Goal: Check status: Check status

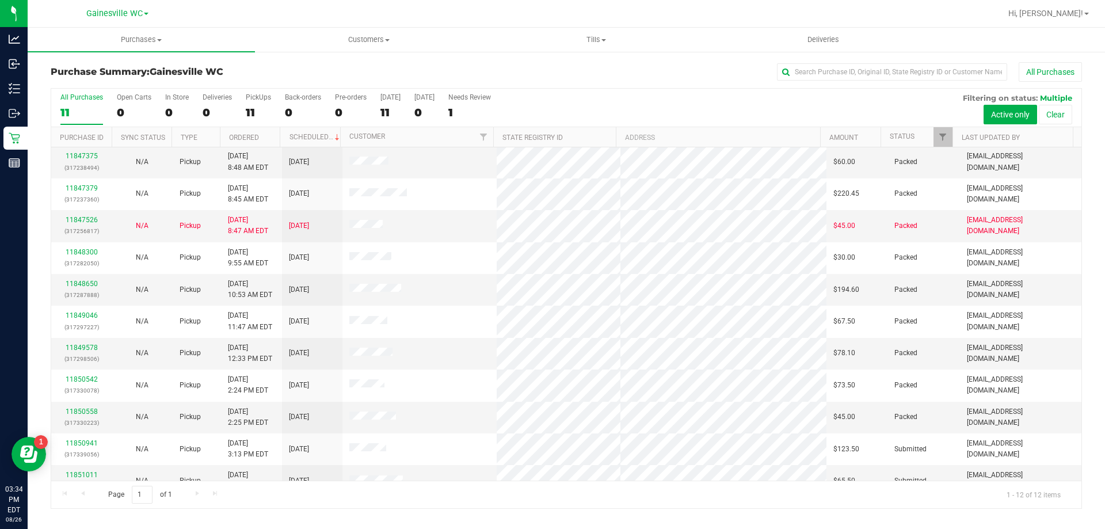
scroll to position [49, 0]
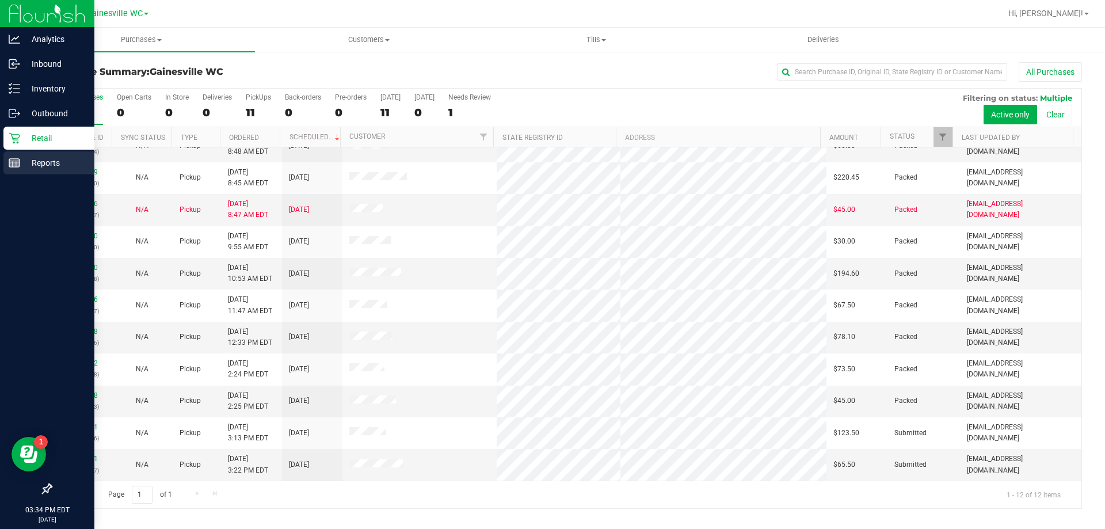
click at [44, 169] on p "Reports" at bounding box center [54, 163] width 69 height 14
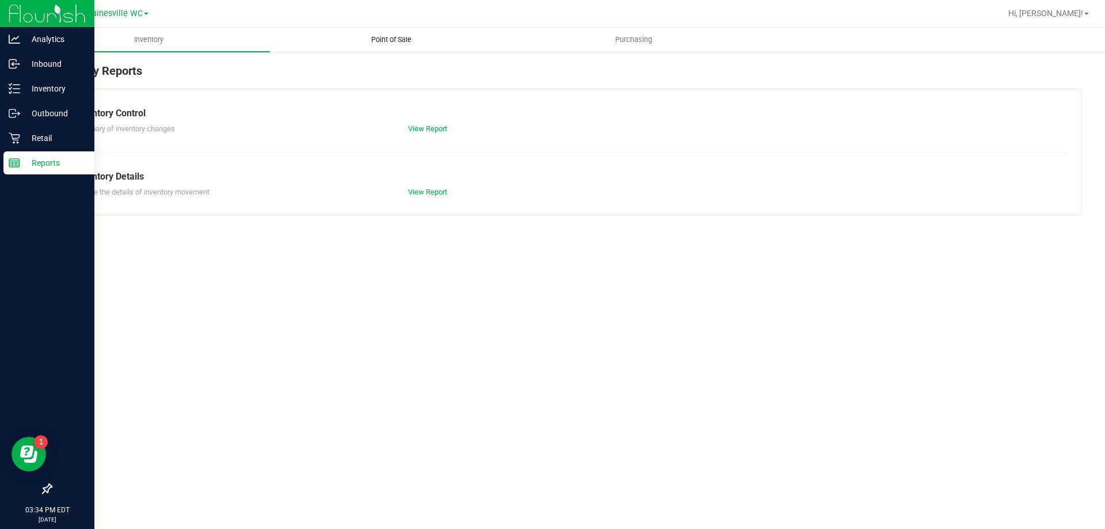
click at [399, 40] on span "Point of Sale" at bounding box center [391, 40] width 71 height 10
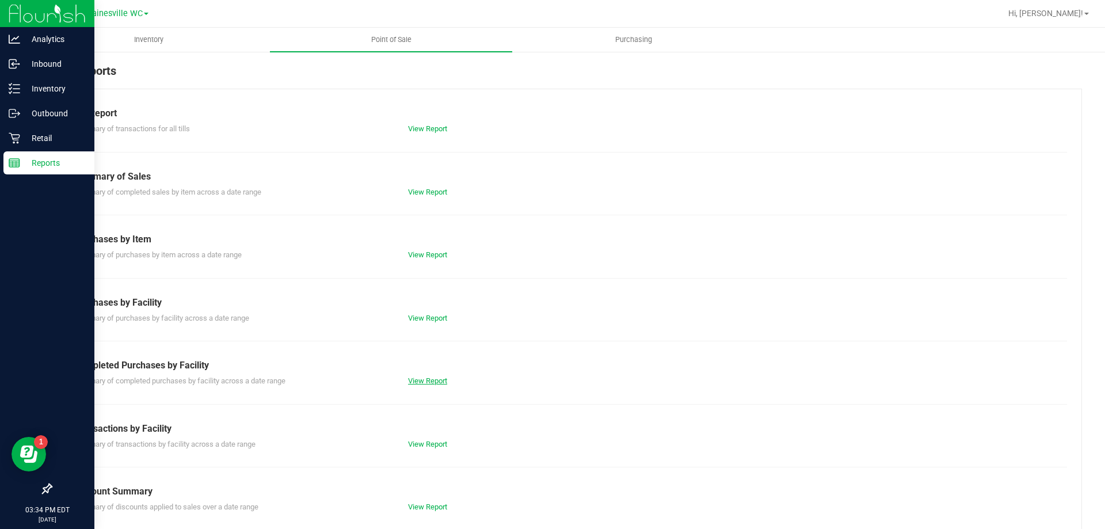
click at [428, 377] on link "View Report" at bounding box center [427, 380] width 39 height 9
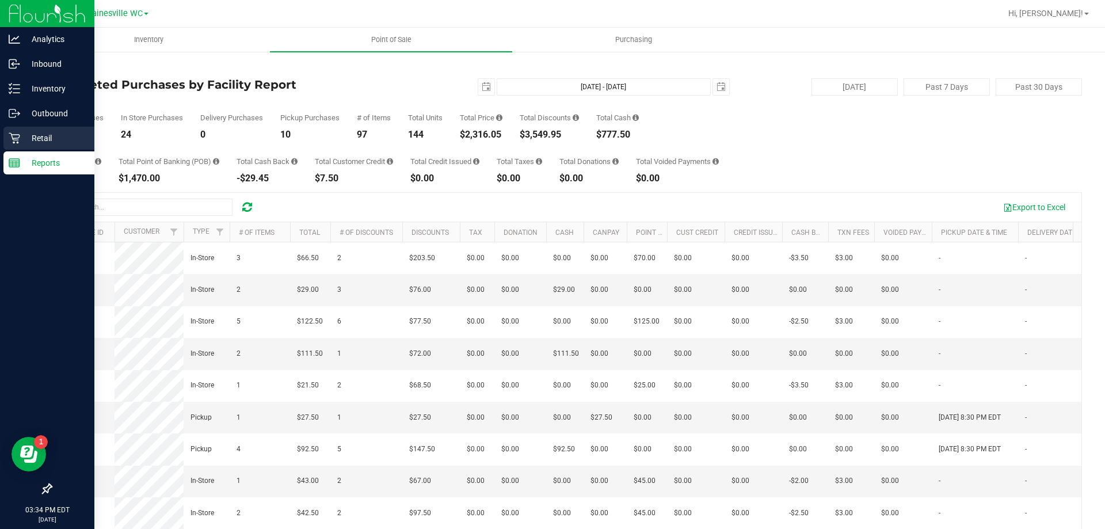
click at [19, 137] on icon at bounding box center [14, 138] width 11 height 11
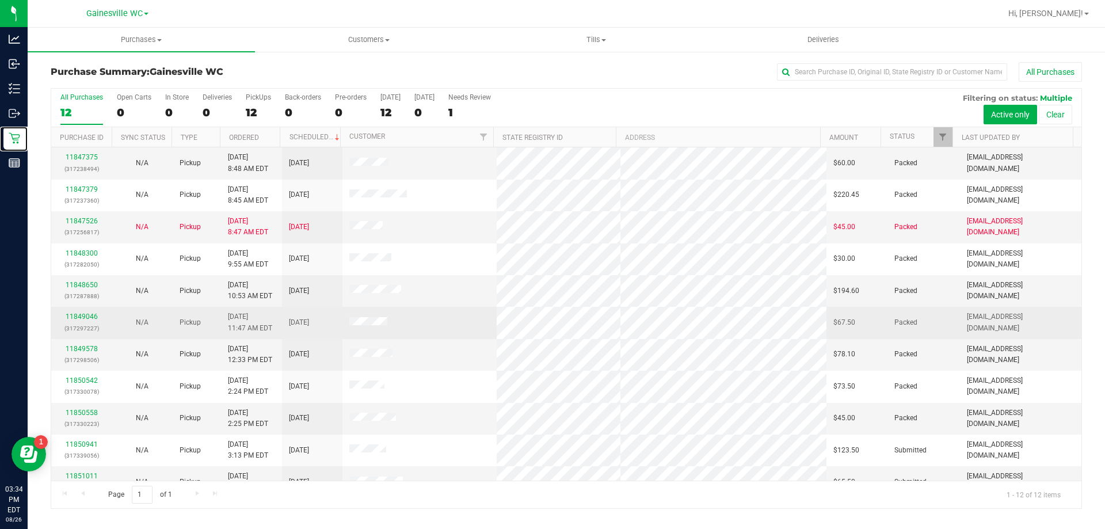
scroll to position [49, 0]
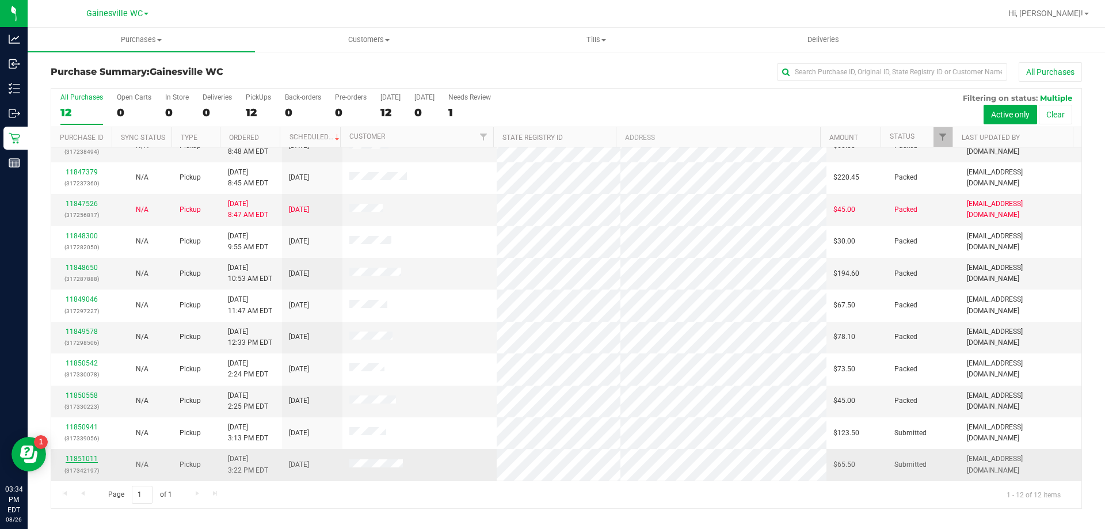
click at [83, 459] on link "11851011" at bounding box center [82, 459] width 32 height 8
